Goal: Subscribe to service/newsletter

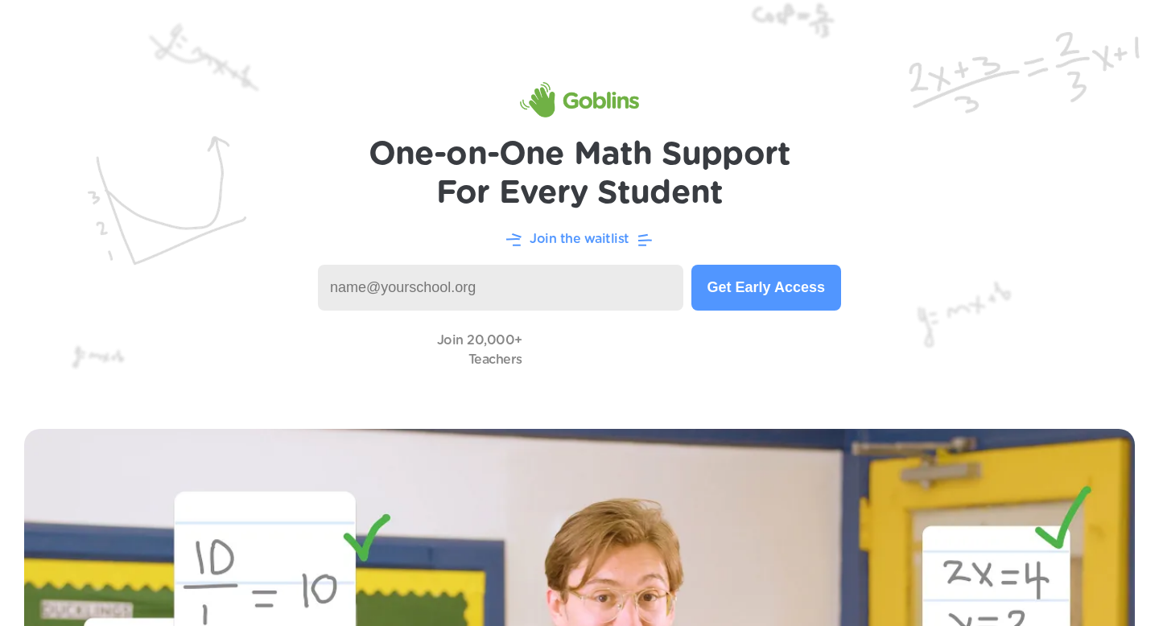
click at [551, 298] on input at bounding box center [500, 288] width 365 height 46
type input "ktownsend@paduaacademy.org"
click at [763, 296] on button "Get Early Access" at bounding box center [766, 288] width 150 height 46
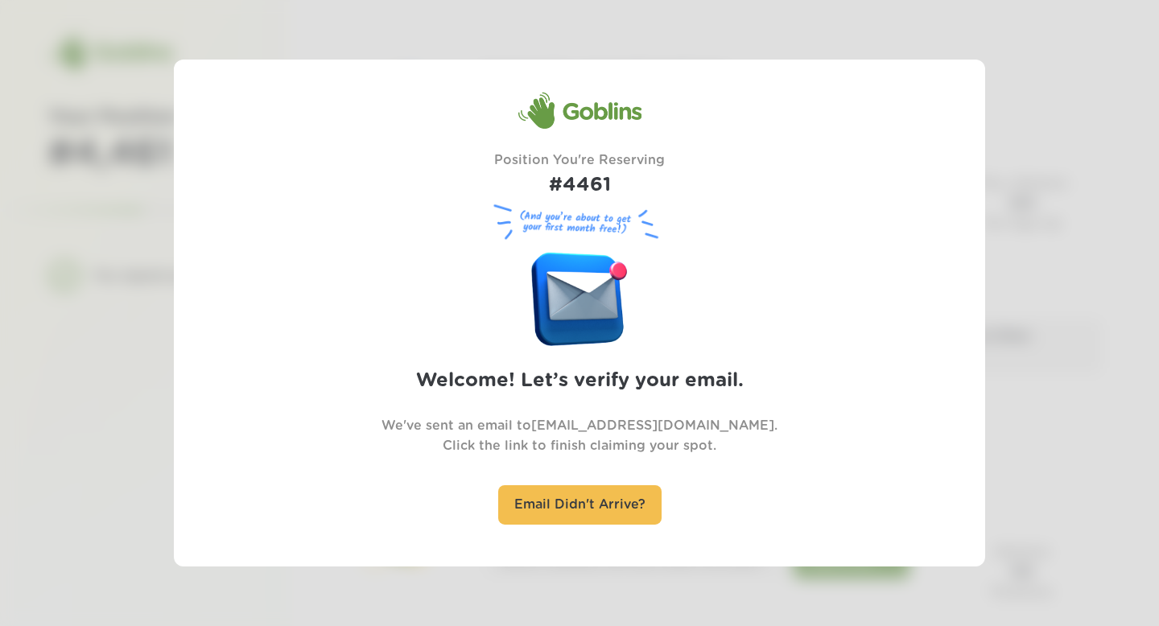
click at [1125, 381] on div at bounding box center [579, 313] width 1159 height 626
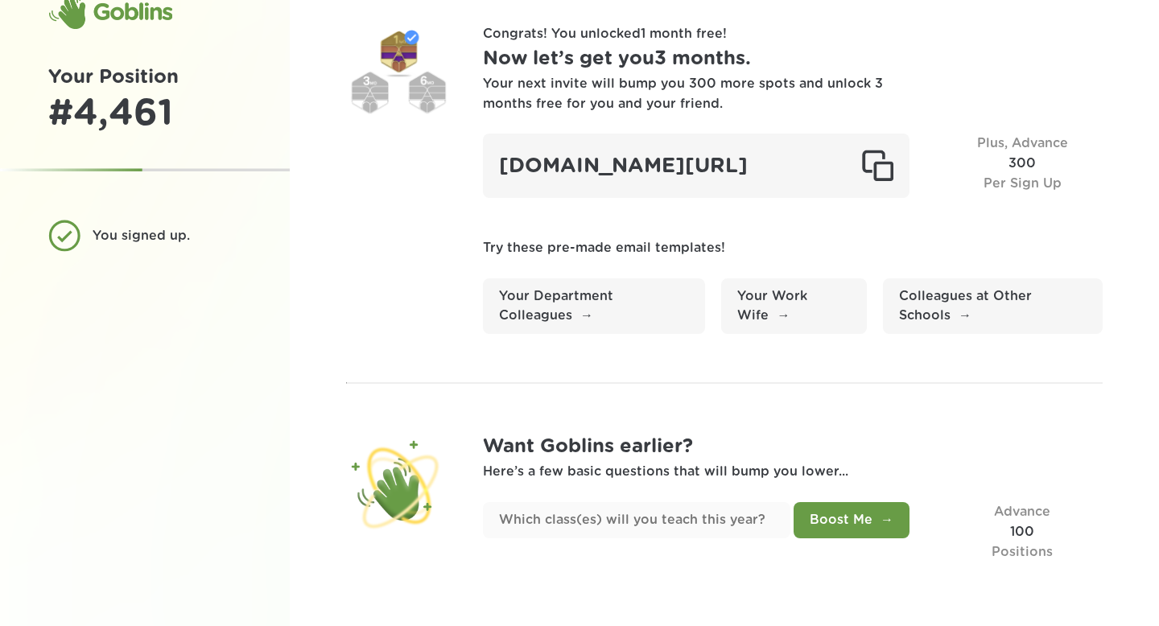
scroll to position [71, 0]
click at [622, 514] on input "text" at bounding box center [636, 520] width 307 height 36
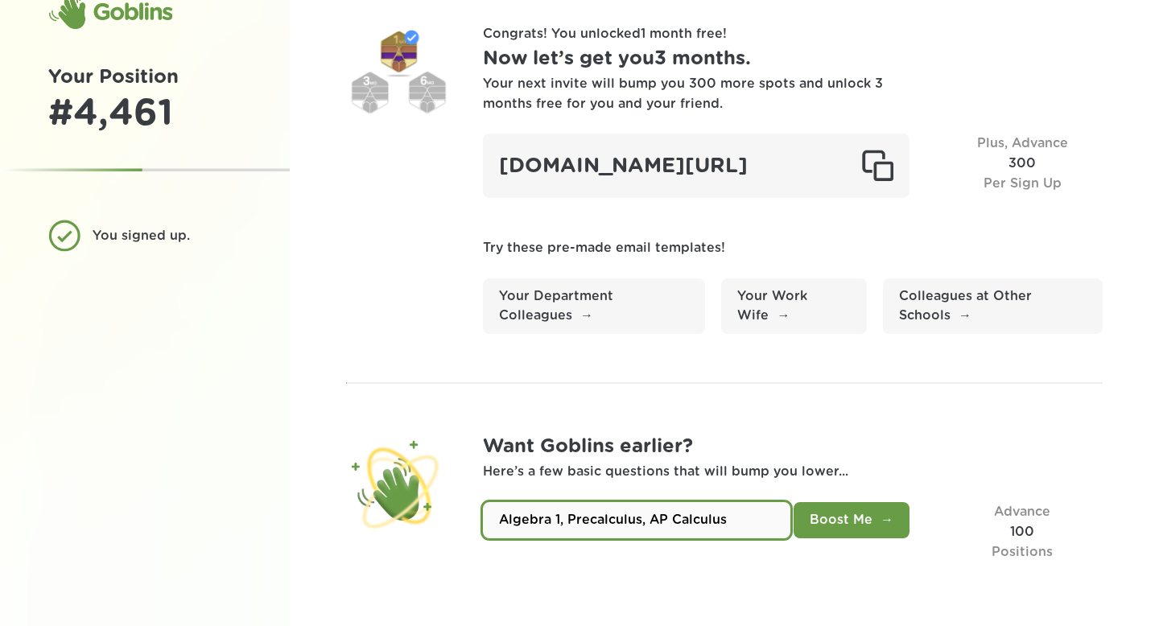
type input "Algebra 1, Precalculus, AP Calculus"
click at [848, 520] on button "Boost Me" at bounding box center [852, 520] width 116 height 36
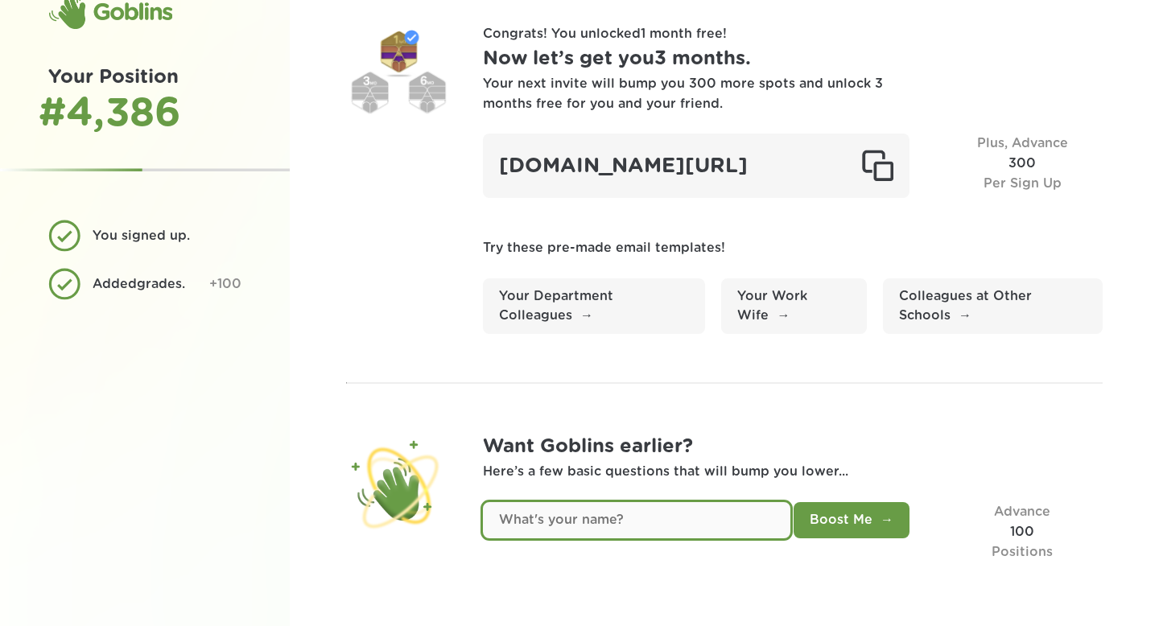
click at [615, 522] on input "text" at bounding box center [636, 520] width 307 height 36
type input "M"
type input "Kelly Townsend"
click at [794, 502] on button "Boost Me" at bounding box center [852, 520] width 116 height 36
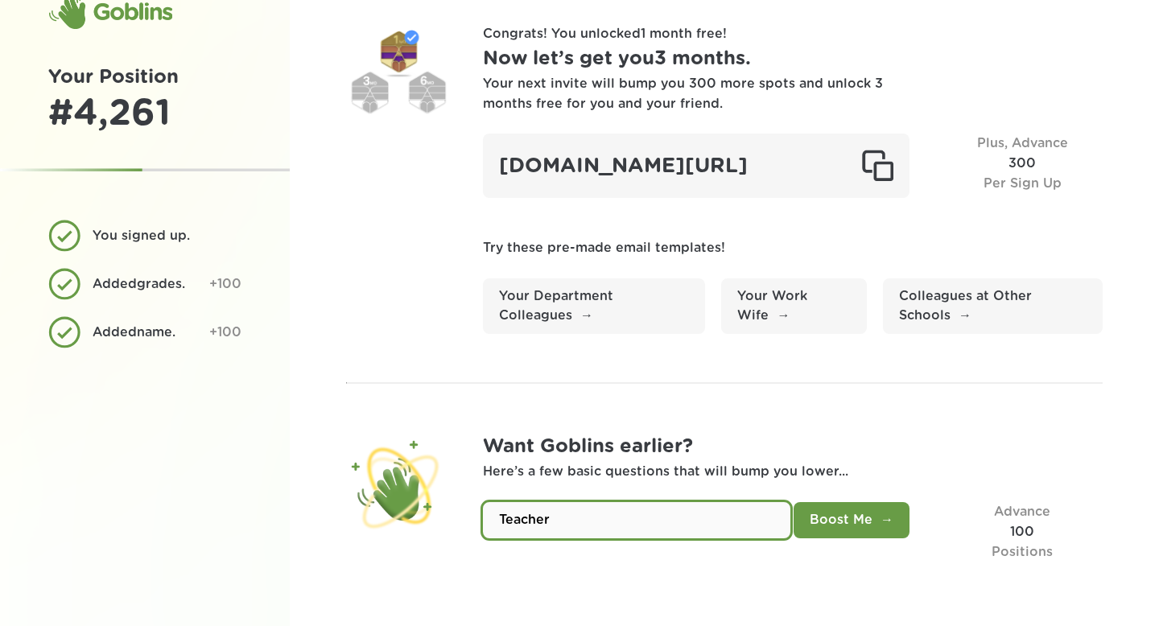
type input "Teacher"
click at [855, 523] on button "Boost Me" at bounding box center [852, 520] width 116 height 36
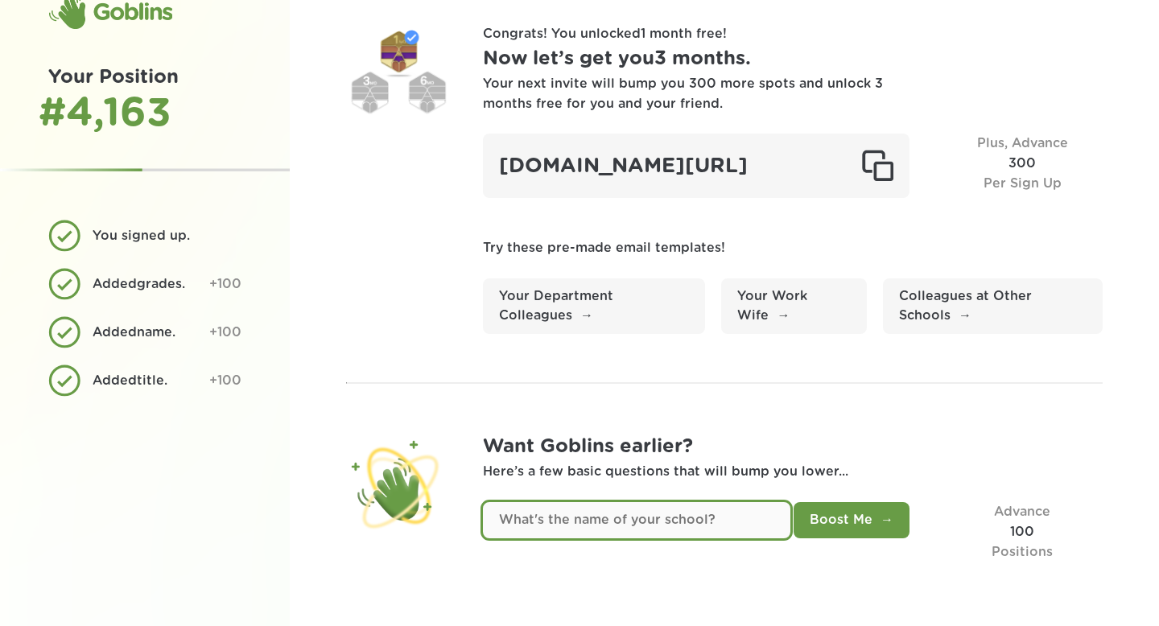
click at [708, 522] on input "text" at bounding box center [636, 520] width 307 height 36
type input "Padua Academy"
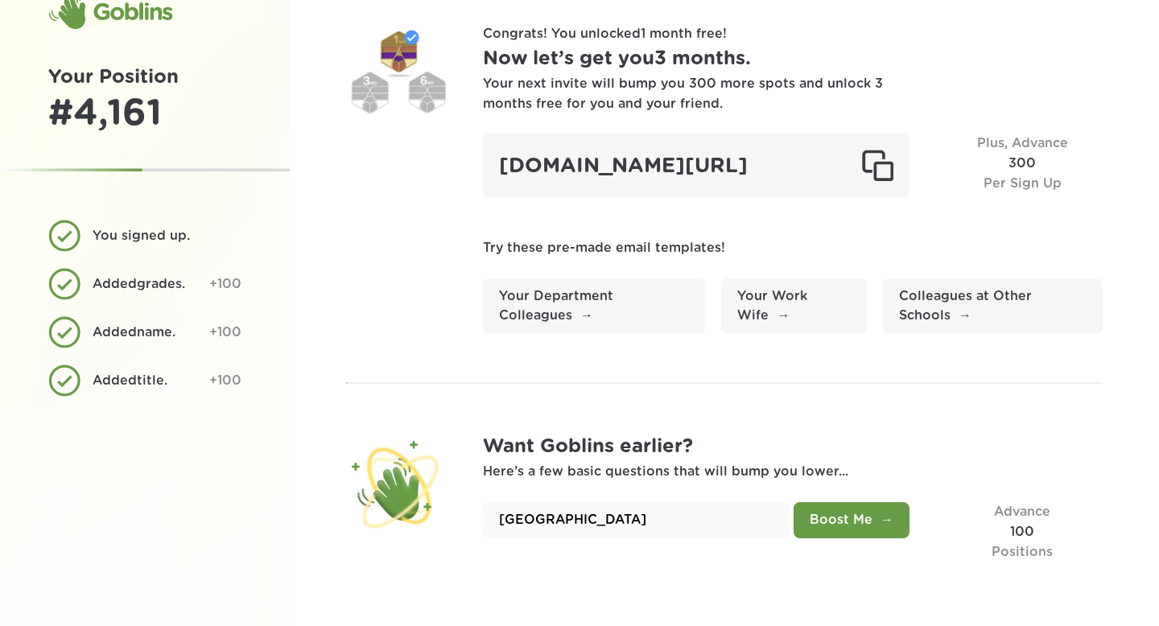
click at [842, 515] on button "Boost Me" at bounding box center [852, 520] width 116 height 36
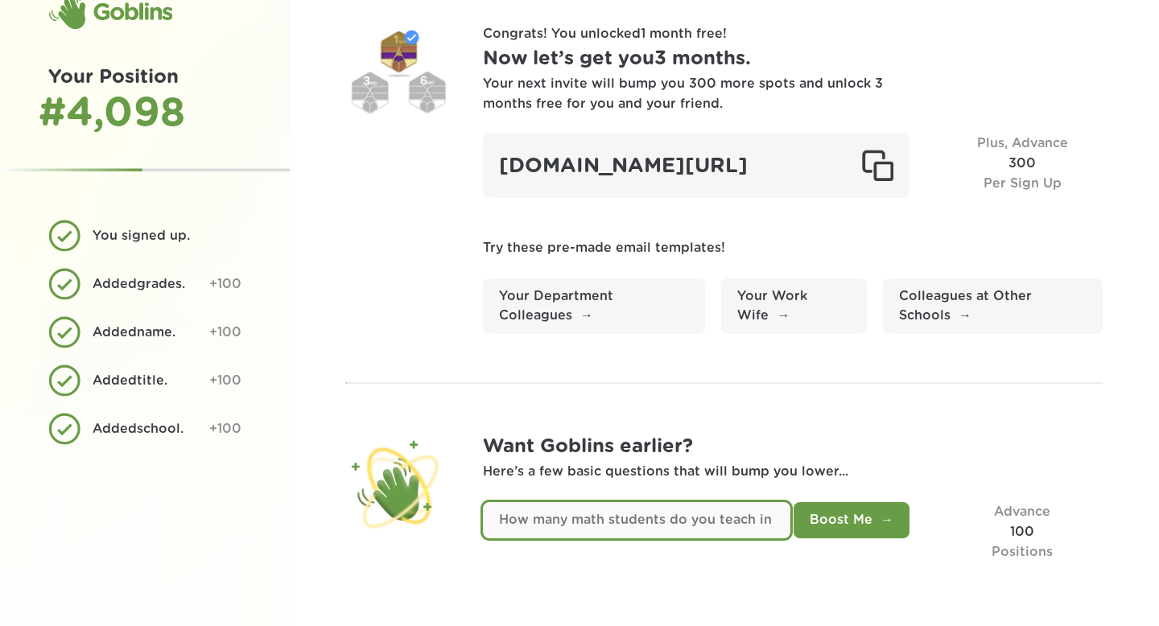
click at [674, 516] on input "text" at bounding box center [636, 520] width 307 height 36
click at [662, 526] on input "text" at bounding box center [636, 520] width 307 height 36
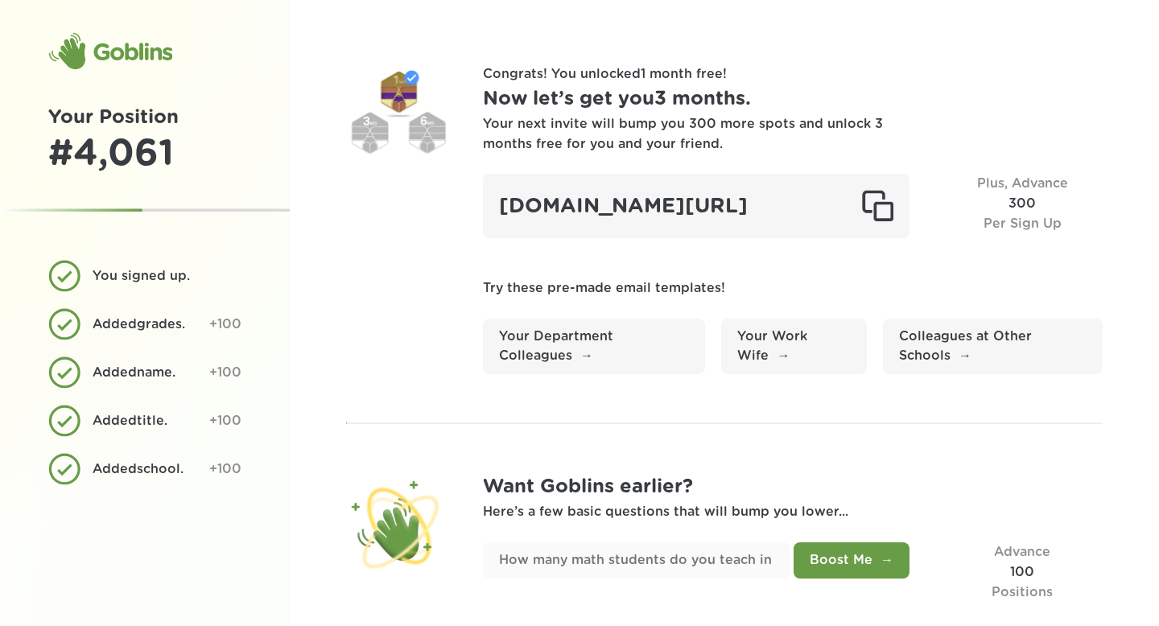
click at [539, 134] on div "Your next invite will bump you 300 more spots and unlock 3 months free for you …" at bounding box center [684, 134] width 402 height 40
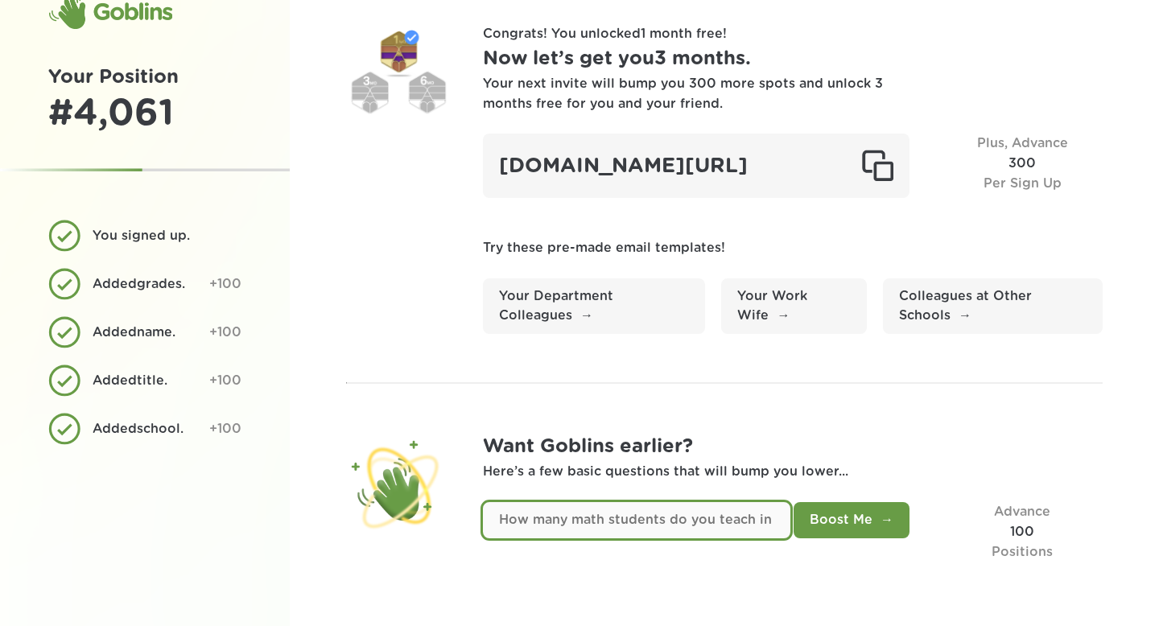
click at [646, 509] on input "text" at bounding box center [636, 520] width 307 height 36
type input "150"
click at [794, 502] on button "Boost Me" at bounding box center [852, 520] width 116 height 36
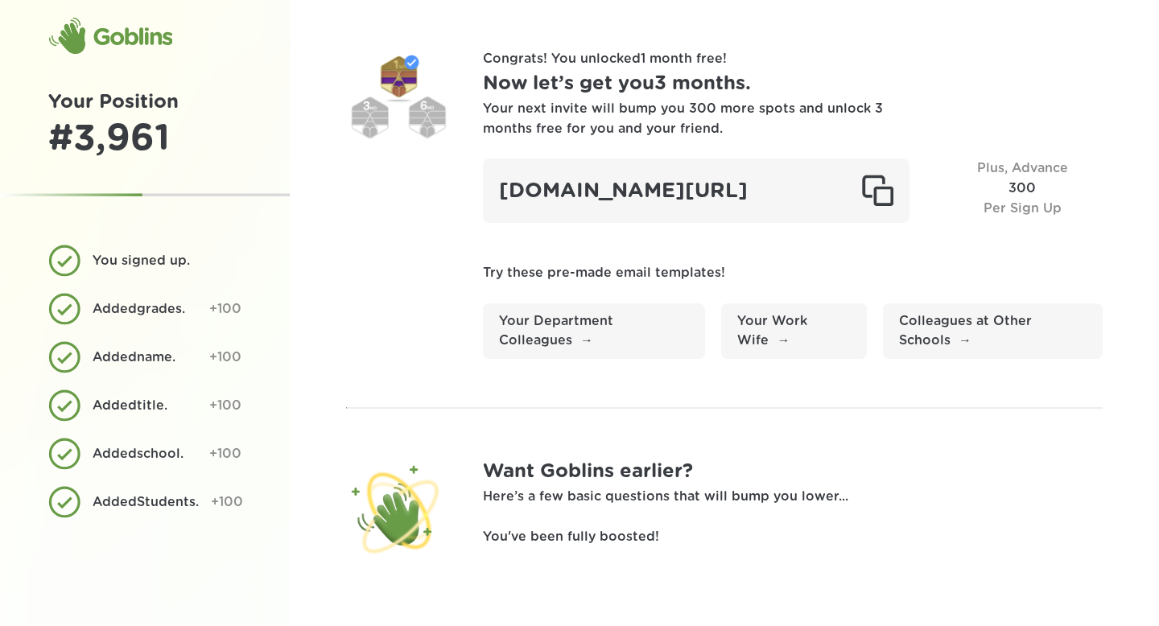
scroll to position [0, 0]
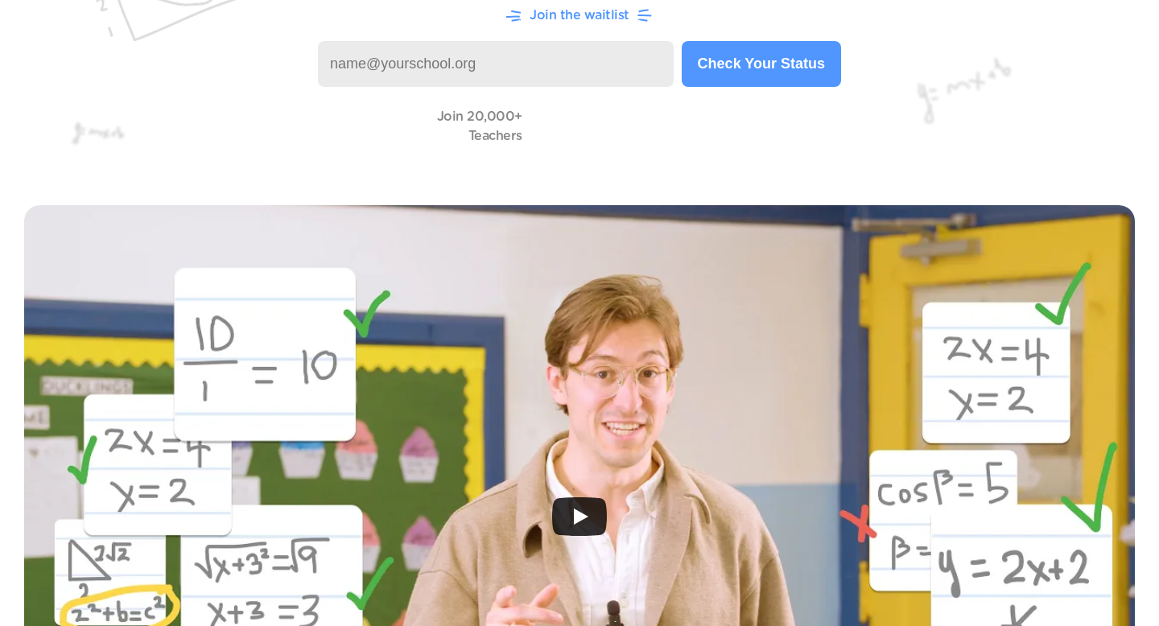
scroll to position [299, 0]
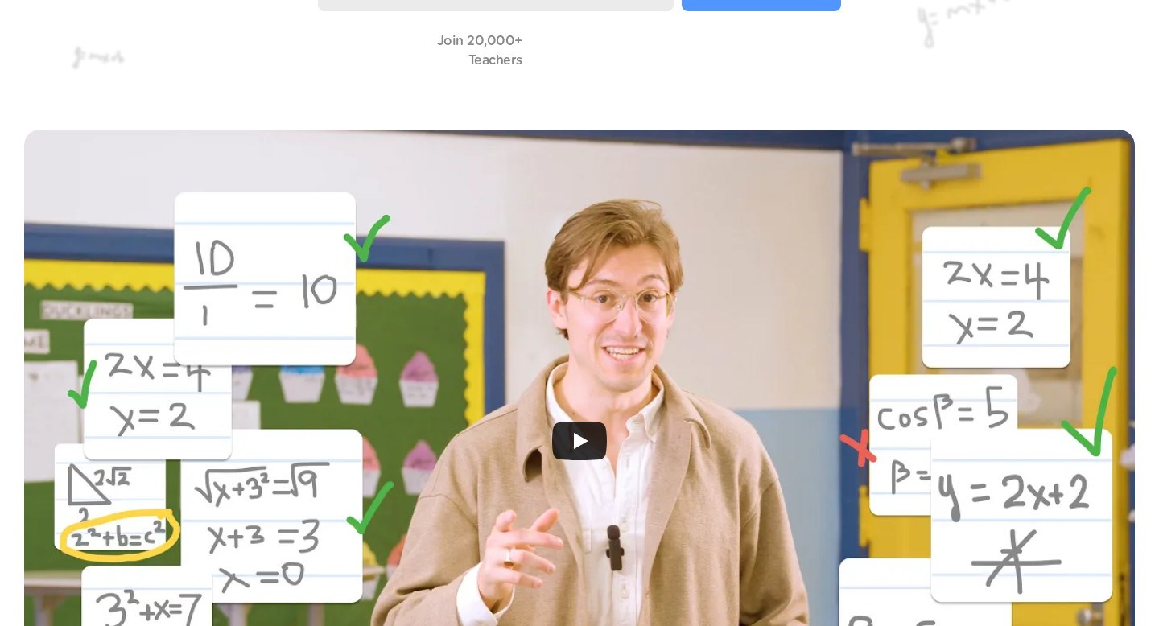
click at [563, 453] on icon "Play" at bounding box center [579, 441] width 55 height 39
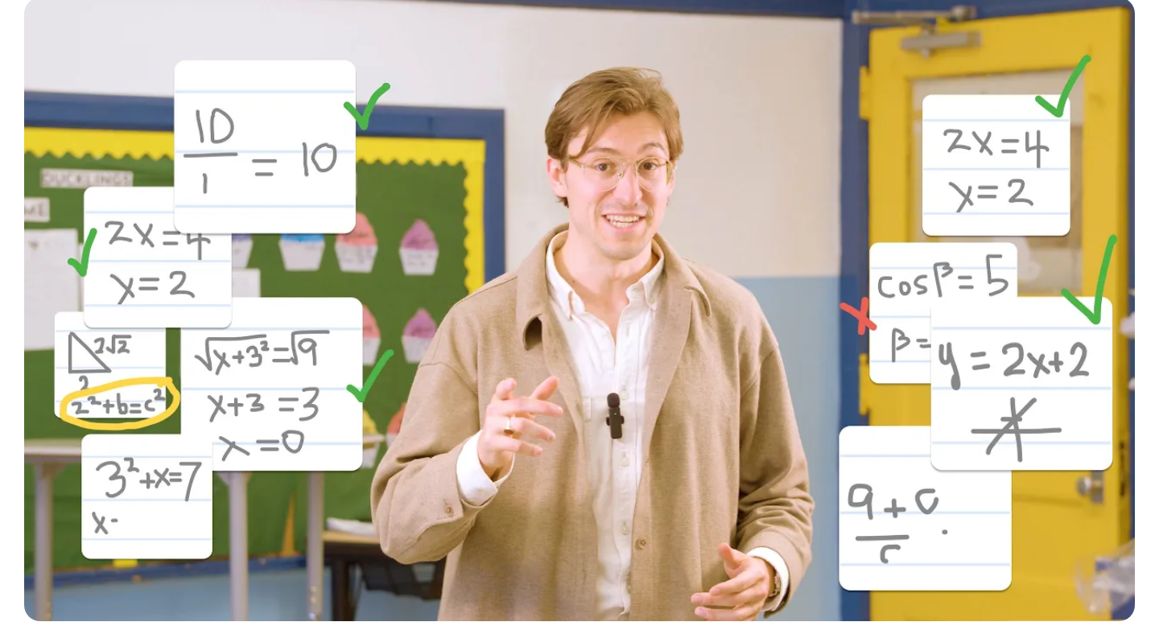
scroll to position [427, 0]
